Goal: Find specific page/section: Find specific page/section

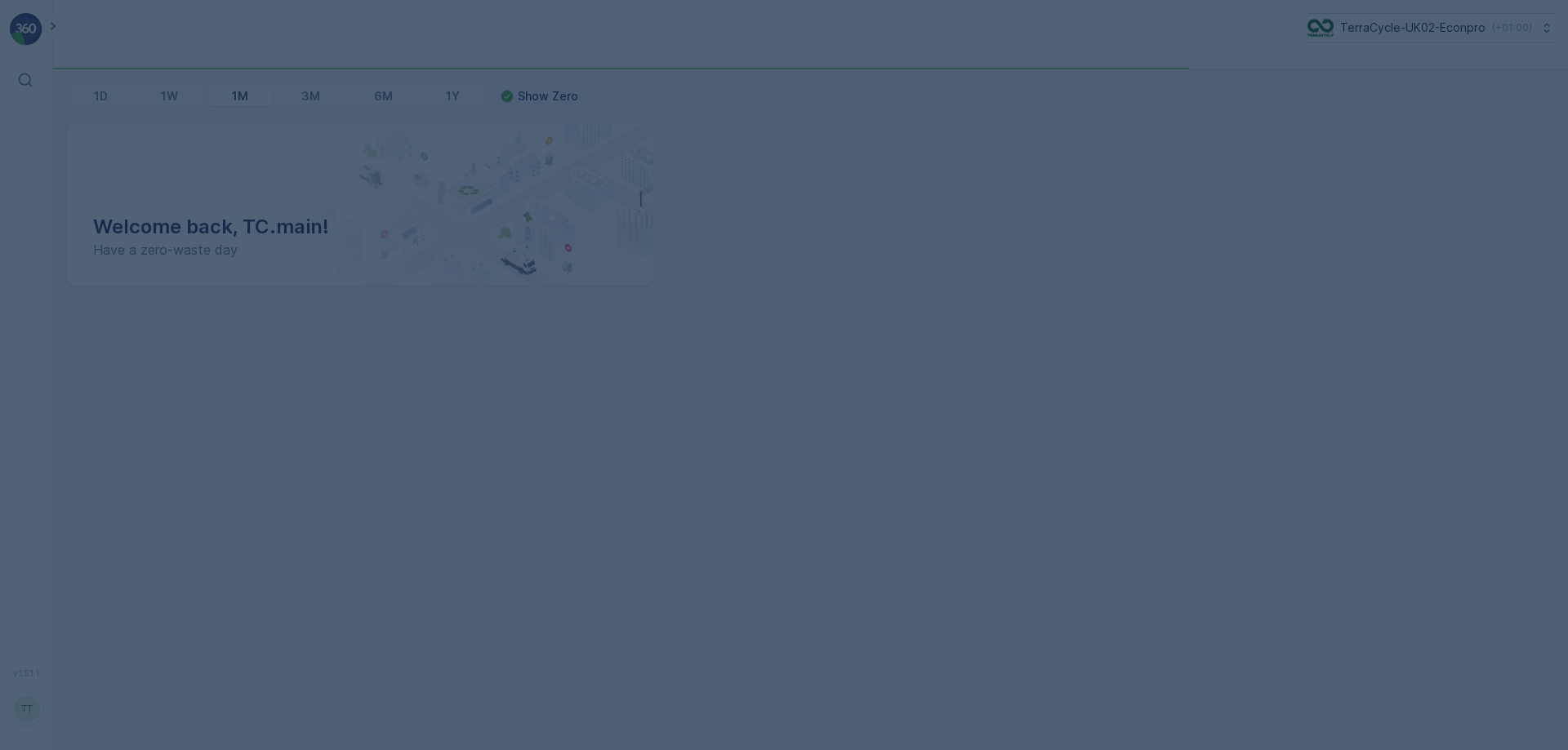
click at [1362, 42] on div at bounding box center [784, 375] width 1568 height 750
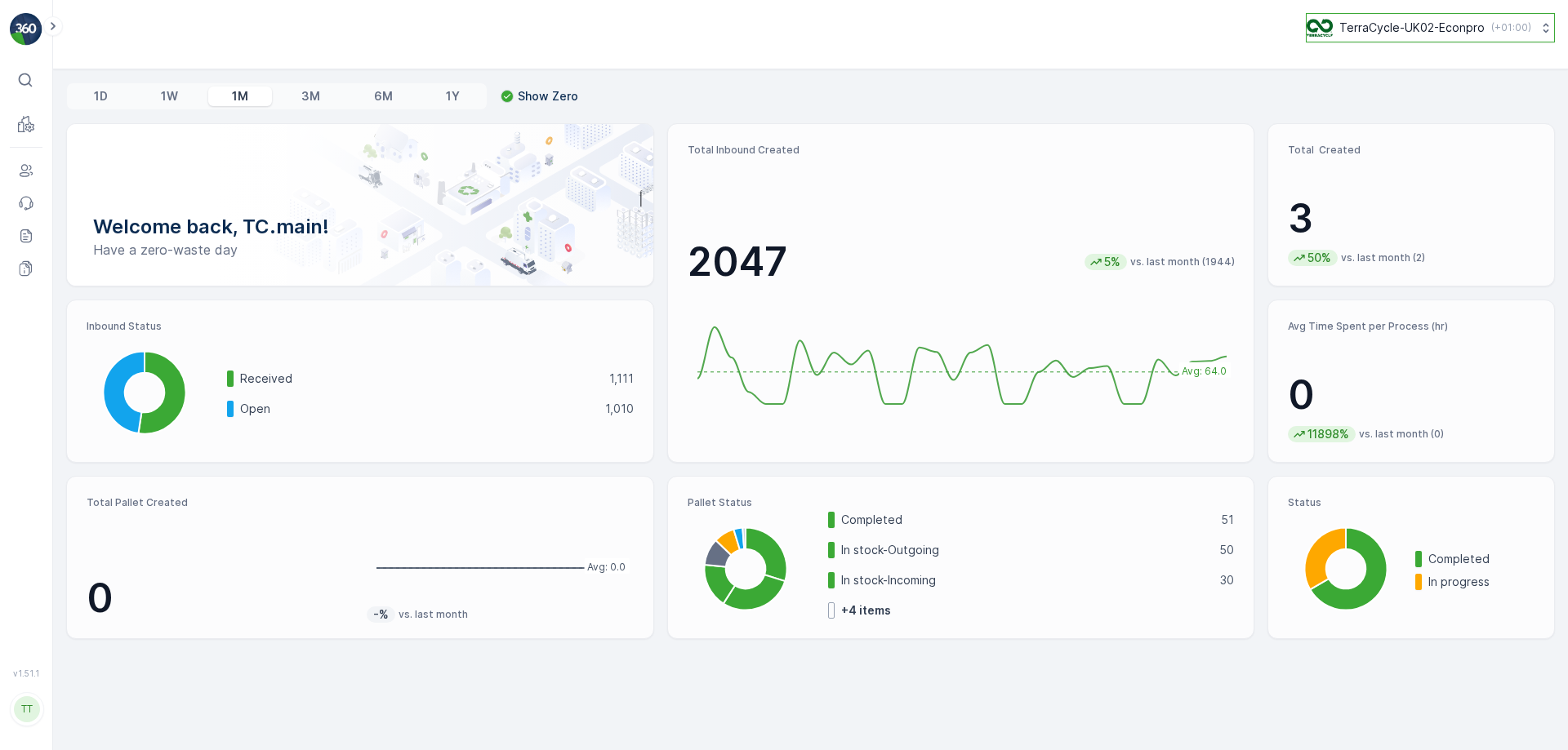
click at [1306, 18] on button "TerraCycle-UK02-Econpro ( +01:00 )" at bounding box center [1430, 28] width 249 height 30
type input "fr"
click at [1363, 104] on span "TerraCycle- FR02 -MRF" at bounding box center [1409, 101] width 182 height 16
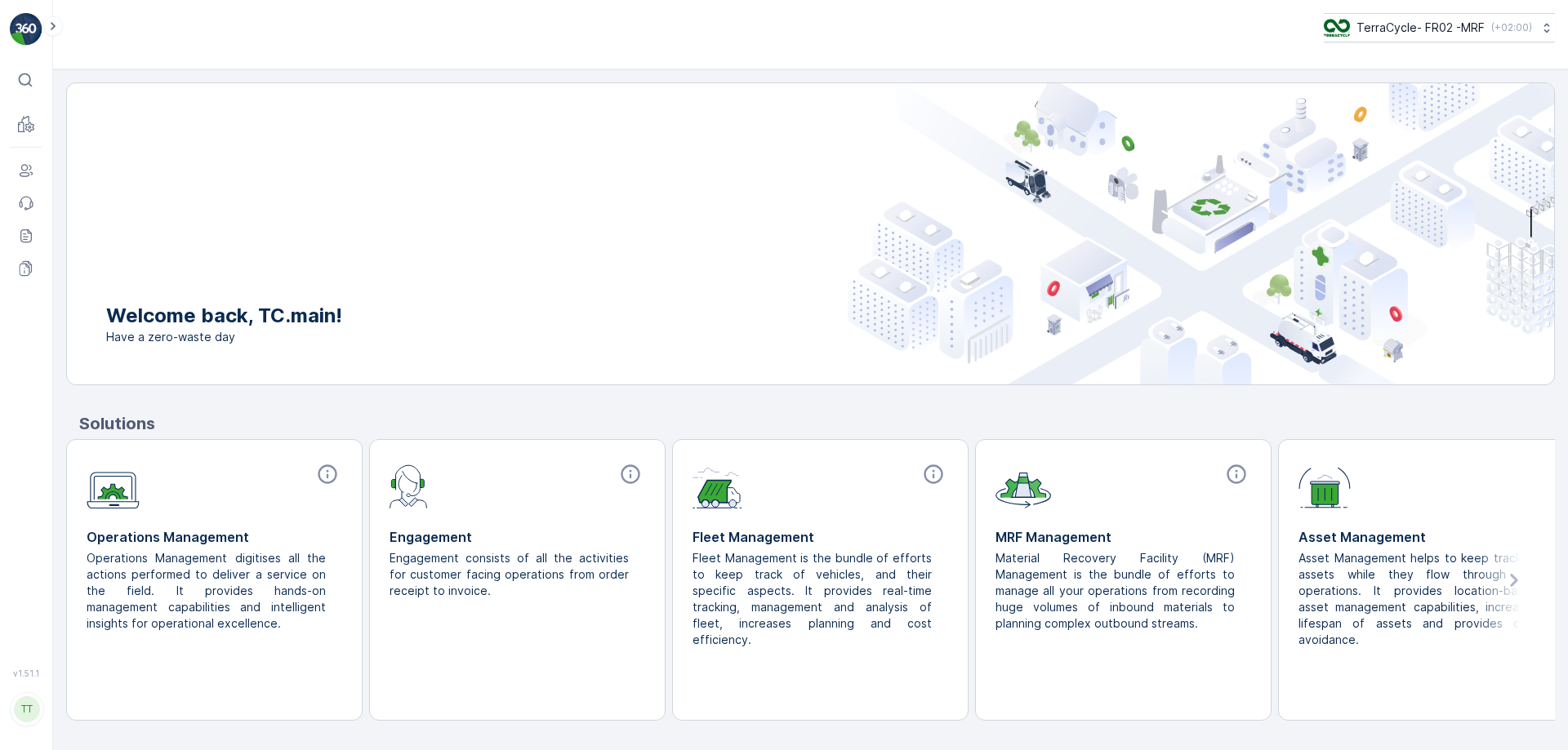
click at [53, 36] on div "TerraCycle- FR02 -MRF ( +02:00 )" at bounding box center [811, 34] width 1515 height 69
click at [54, 27] on icon at bounding box center [52, 26] width 4 height 8
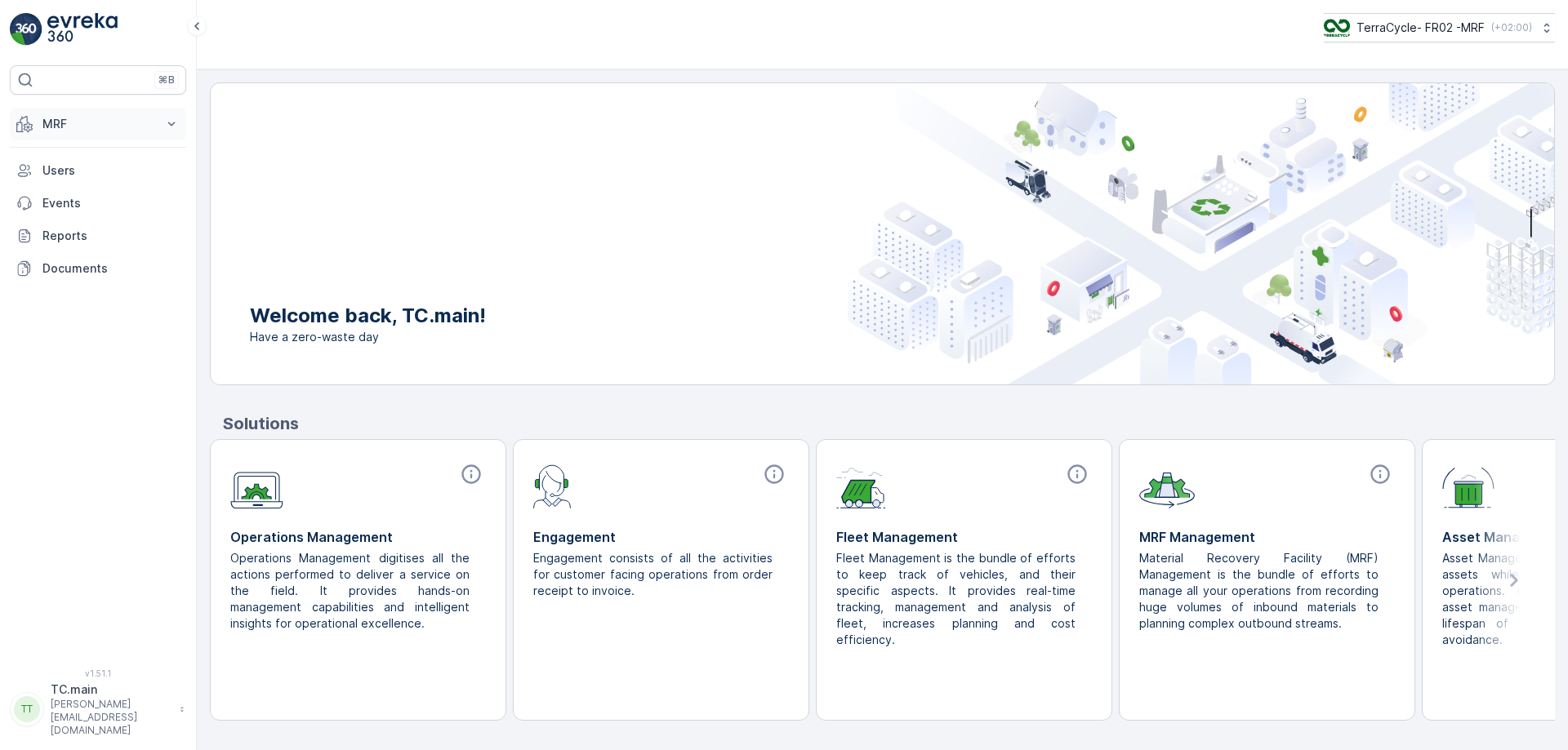
click at [88, 131] on p "MRF" at bounding box center [97, 124] width 111 height 16
click at [75, 246] on p "Expédition" at bounding box center [70, 244] width 58 height 16
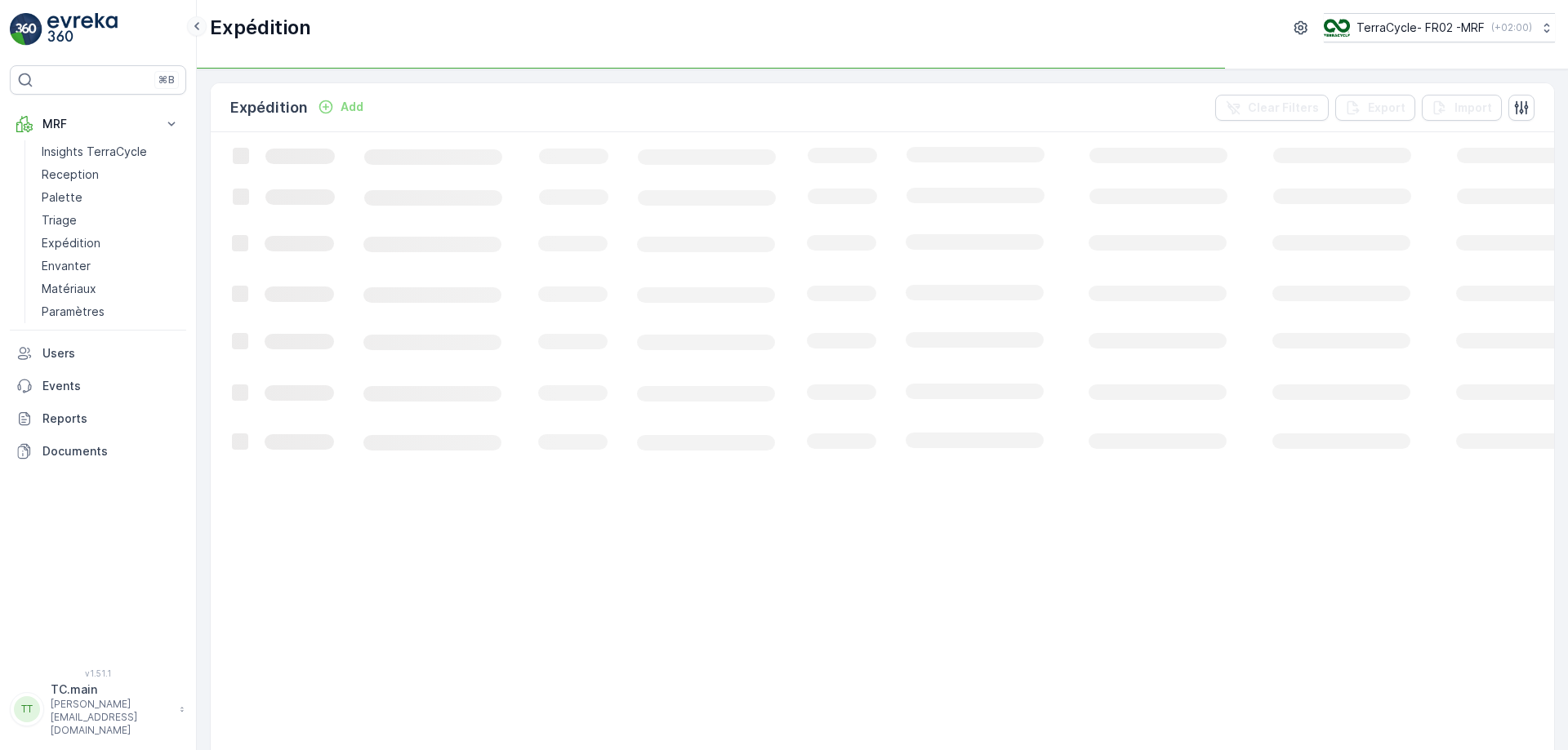
click at [196, 28] on icon at bounding box center [196, 26] width 4 height 8
